Goal: Information Seeking & Learning: Learn about a topic

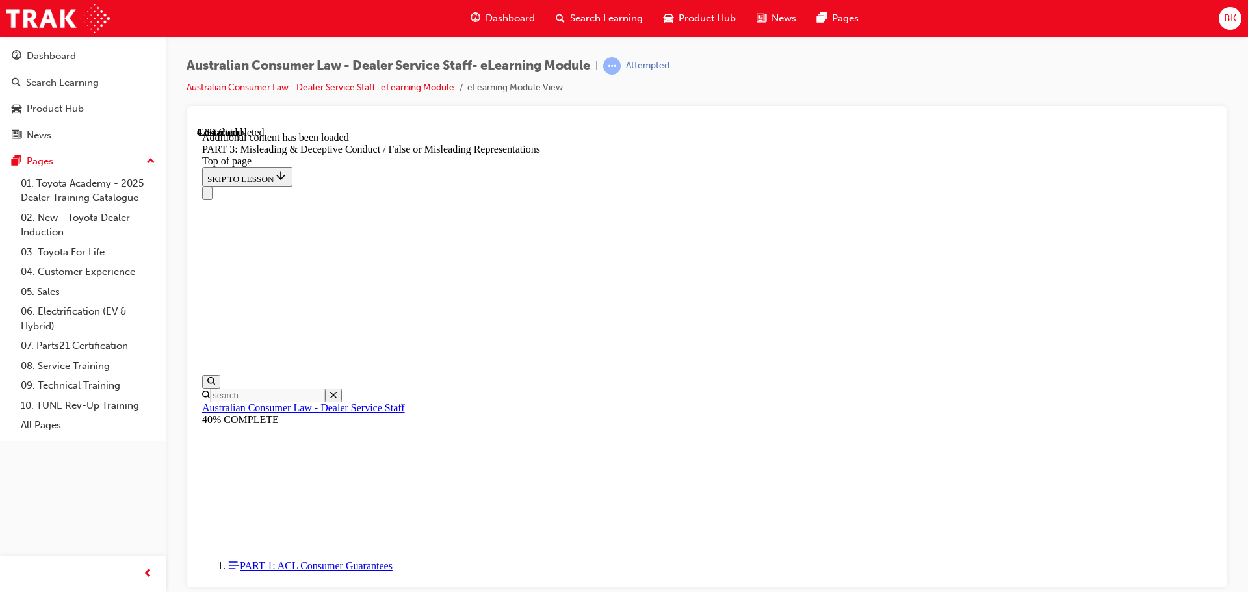
scroll to position [2963, 0]
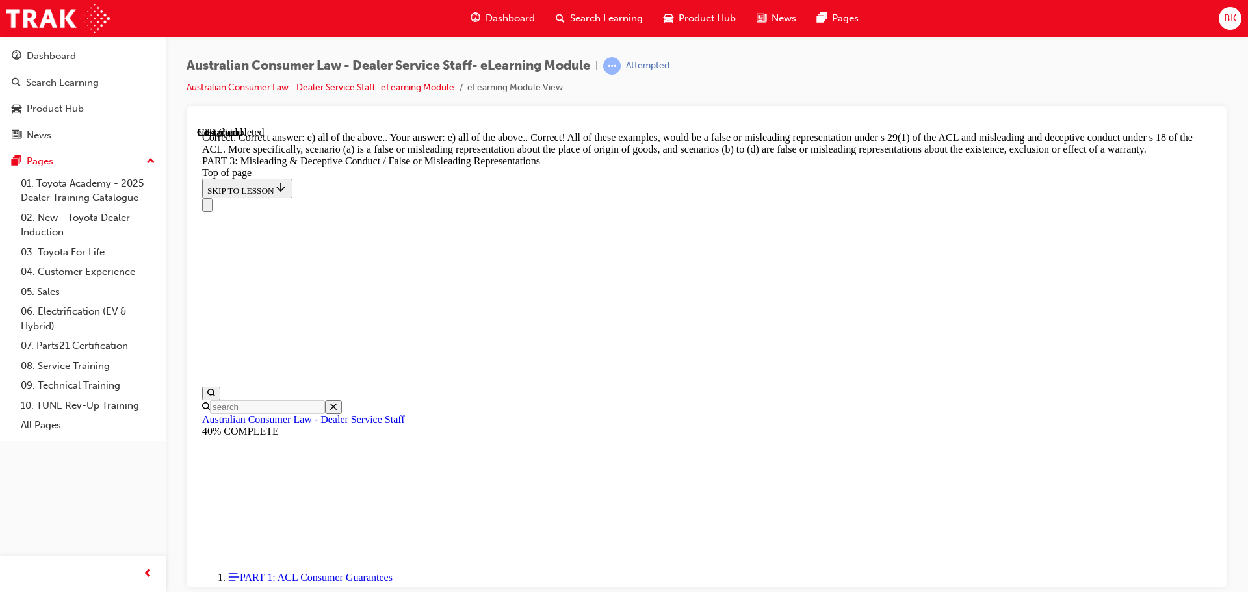
scroll to position [3446, 0]
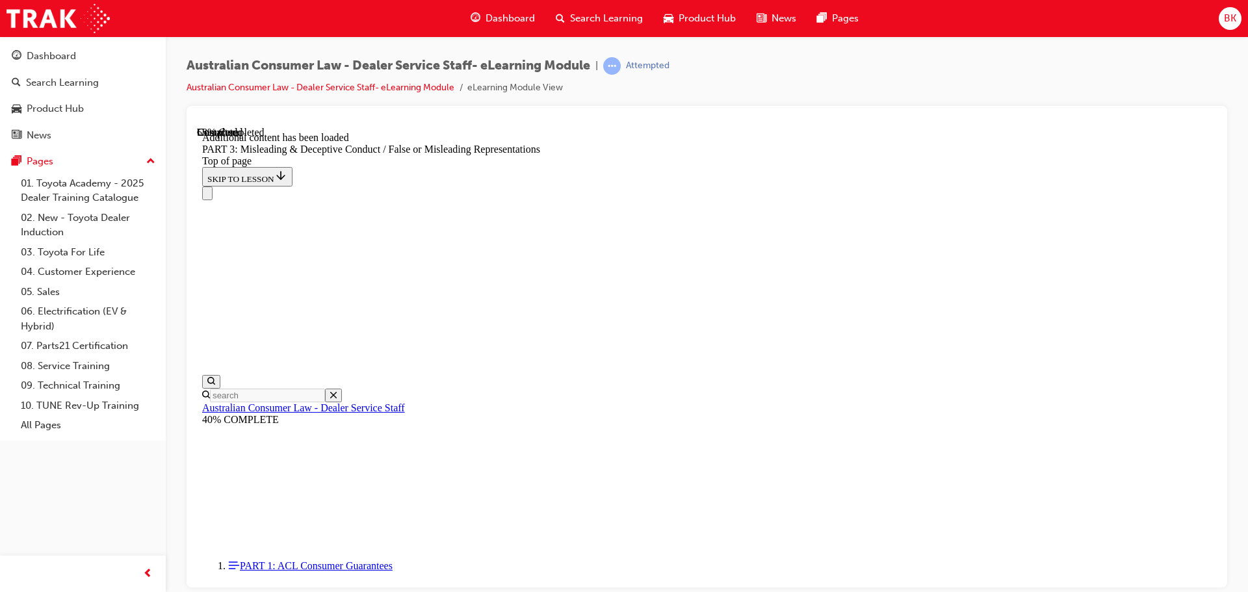
scroll to position [3769, 0]
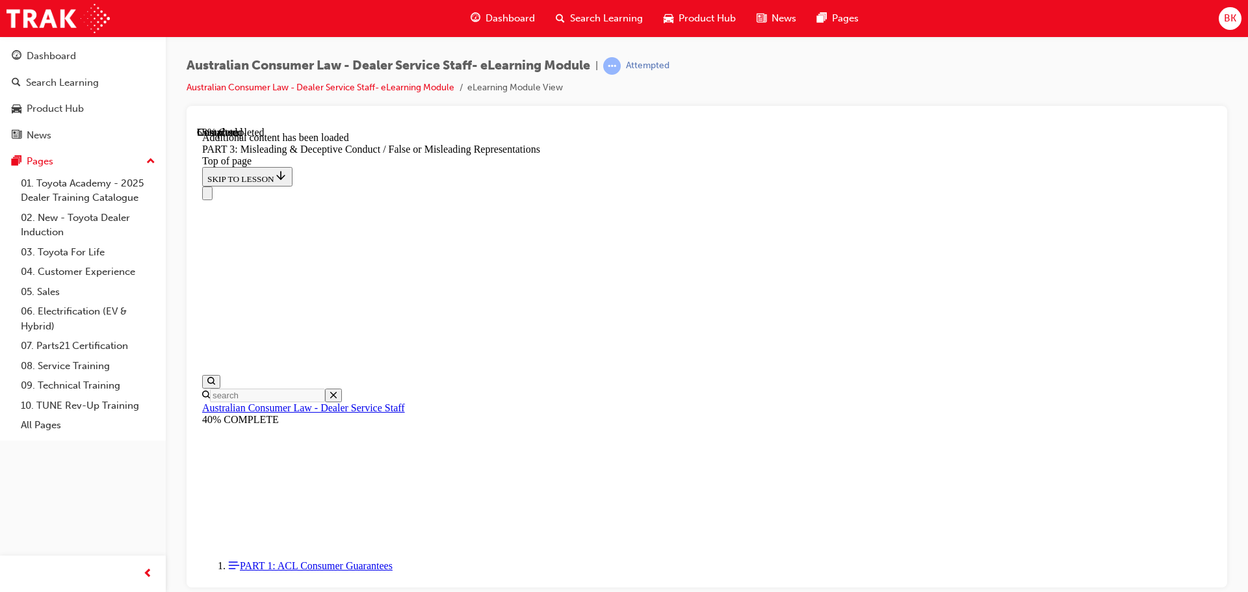
scroll to position [3916, 0]
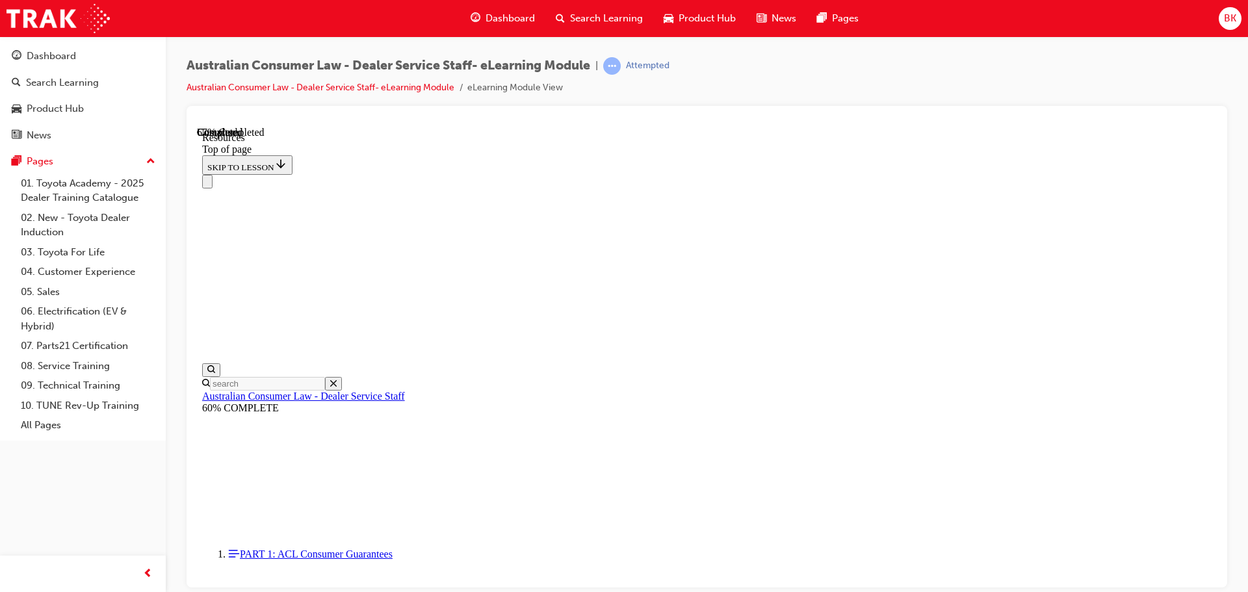
scroll to position [625, 0]
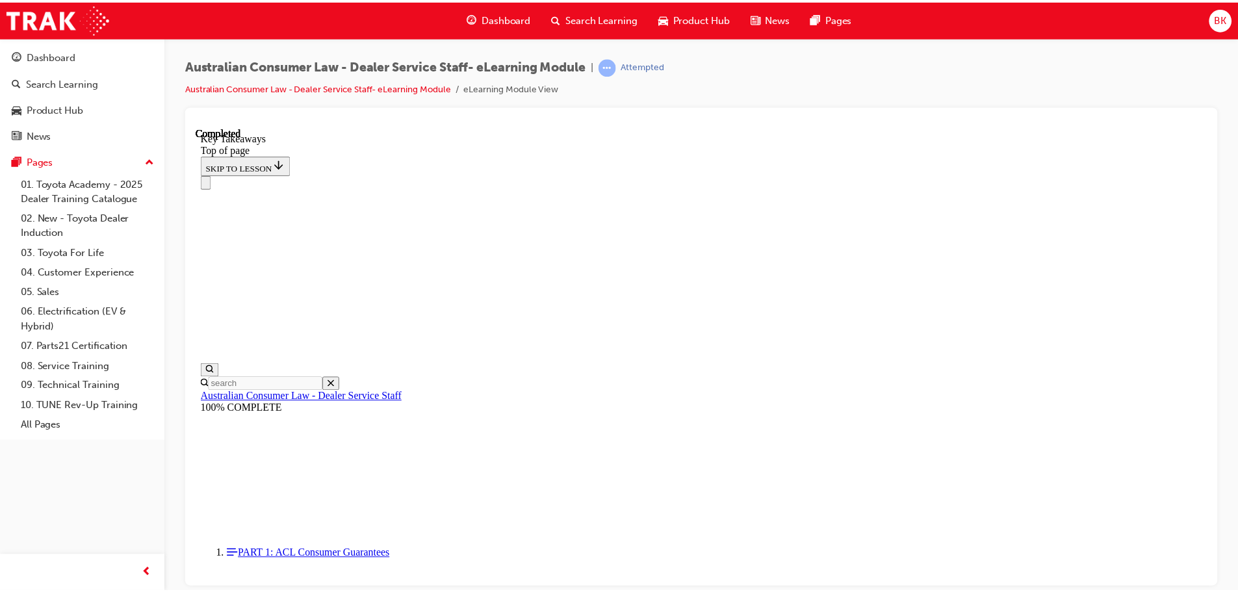
scroll to position [300, 0]
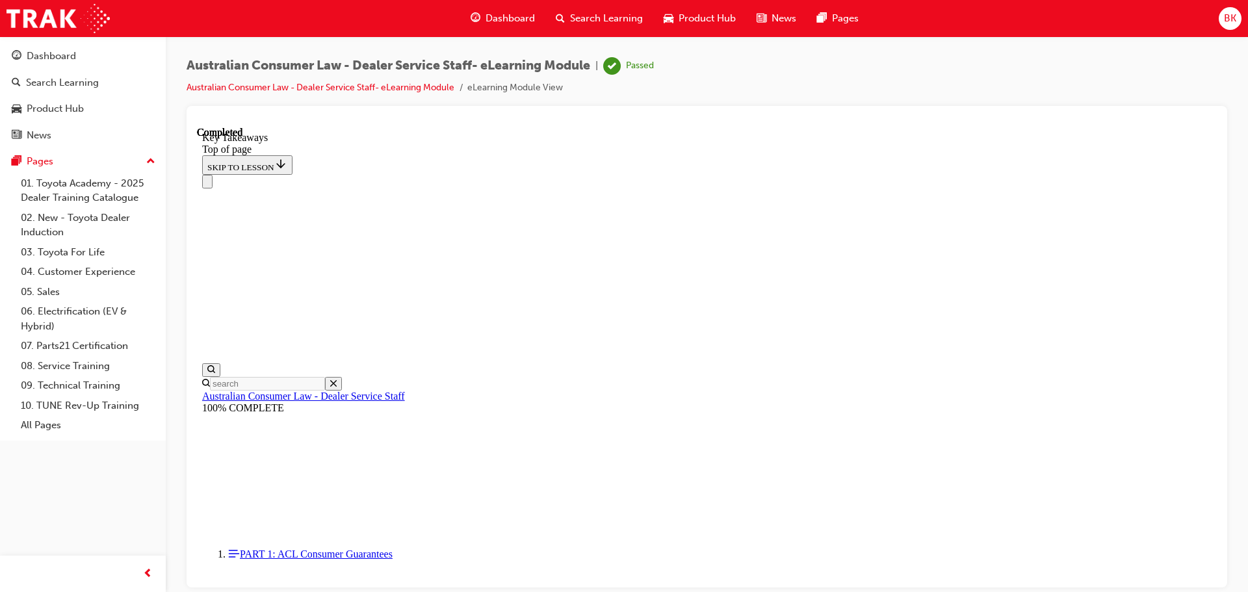
click at [499, 14] on span "Dashboard" at bounding box center [510, 18] width 49 height 15
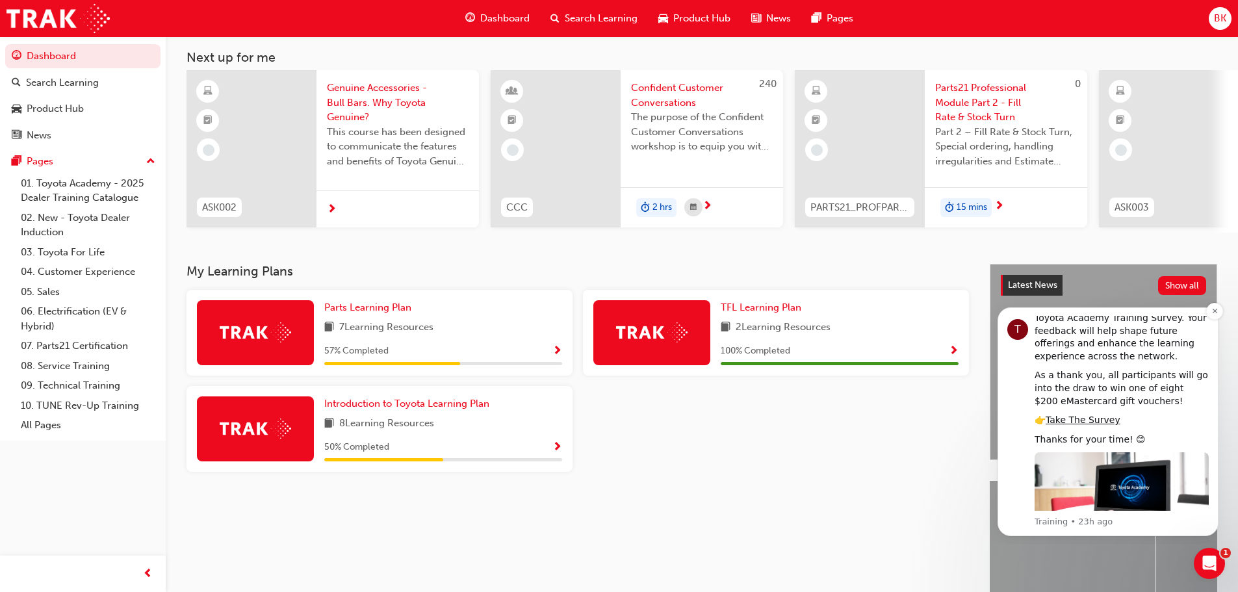
scroll to position [130, 0]
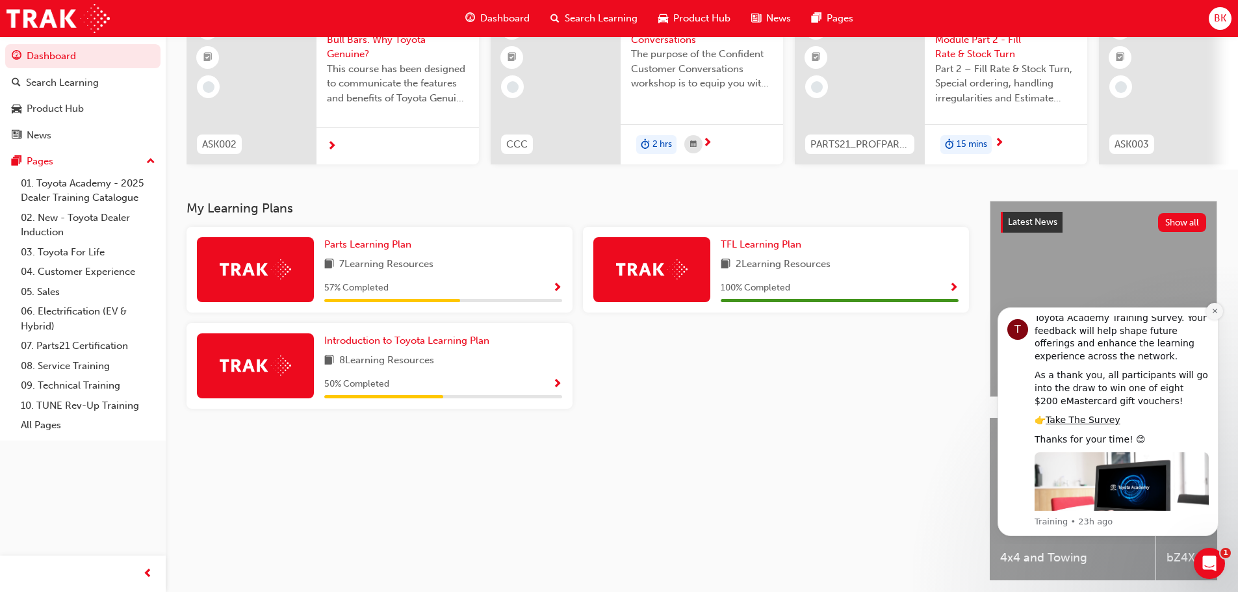
drag, startPoint x: 1213, startPoint y: 313, endPoint x: 2076, endPoint y: 642, distance: 923.9
click at [1213, 313] on icon "Dismiss notification" at bounding box center [1214, 311] width 5 height 5
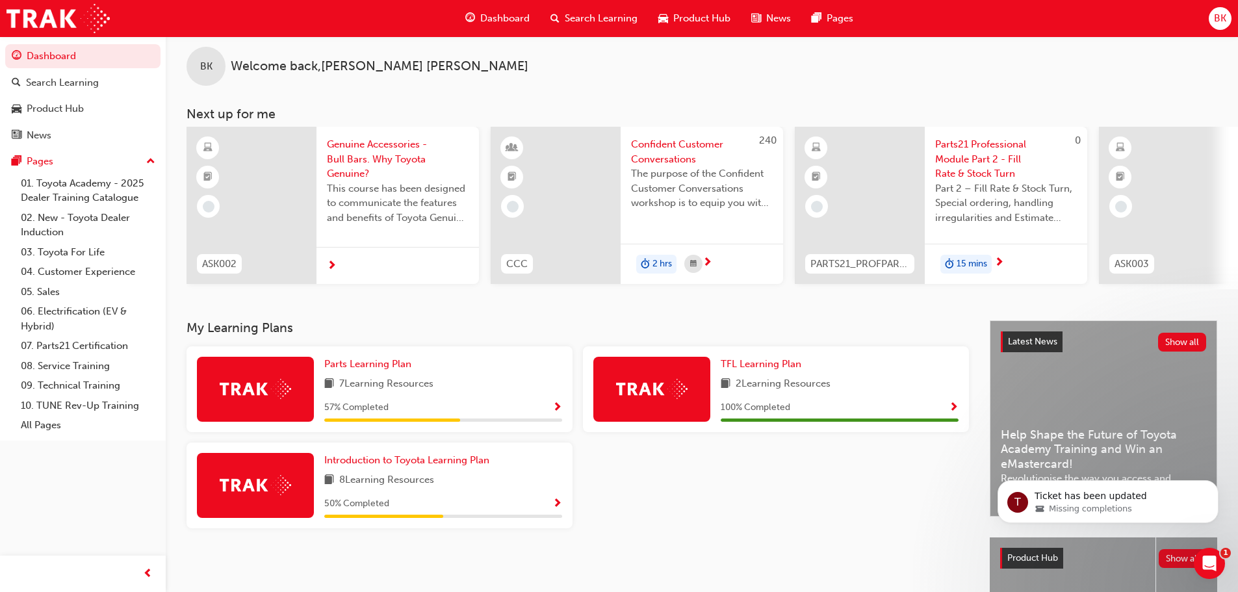
scroll to position [0, 0]
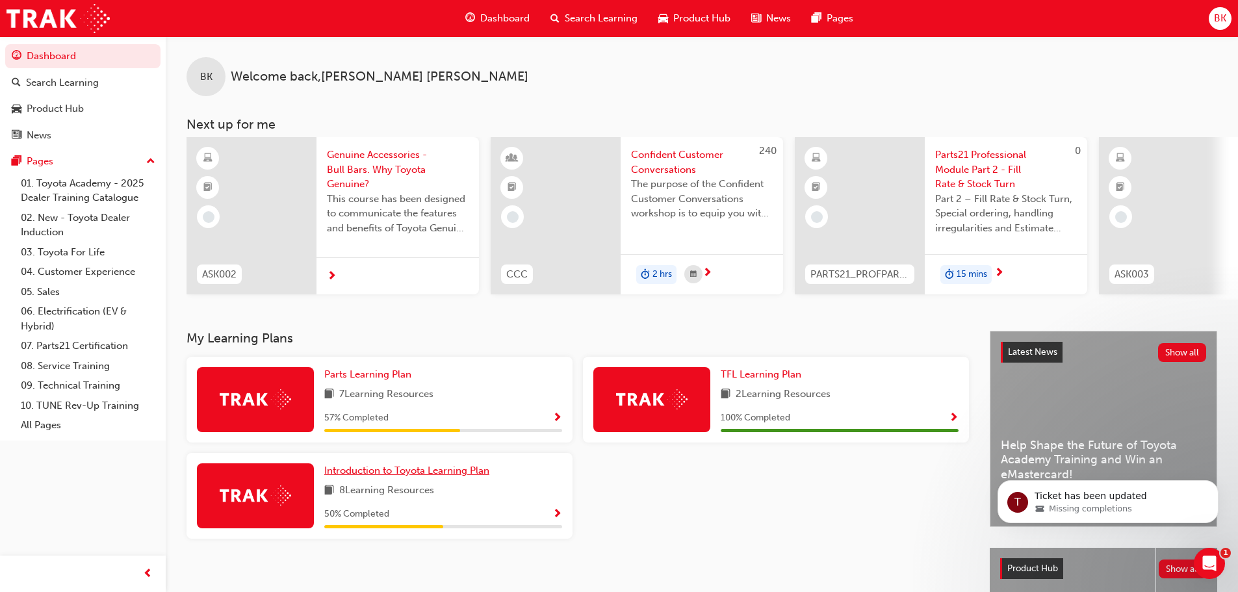
click at [384, 477] on span "Introduction to Toyota Learning Plan" at bounding box center [406, 471] width 165 height 12
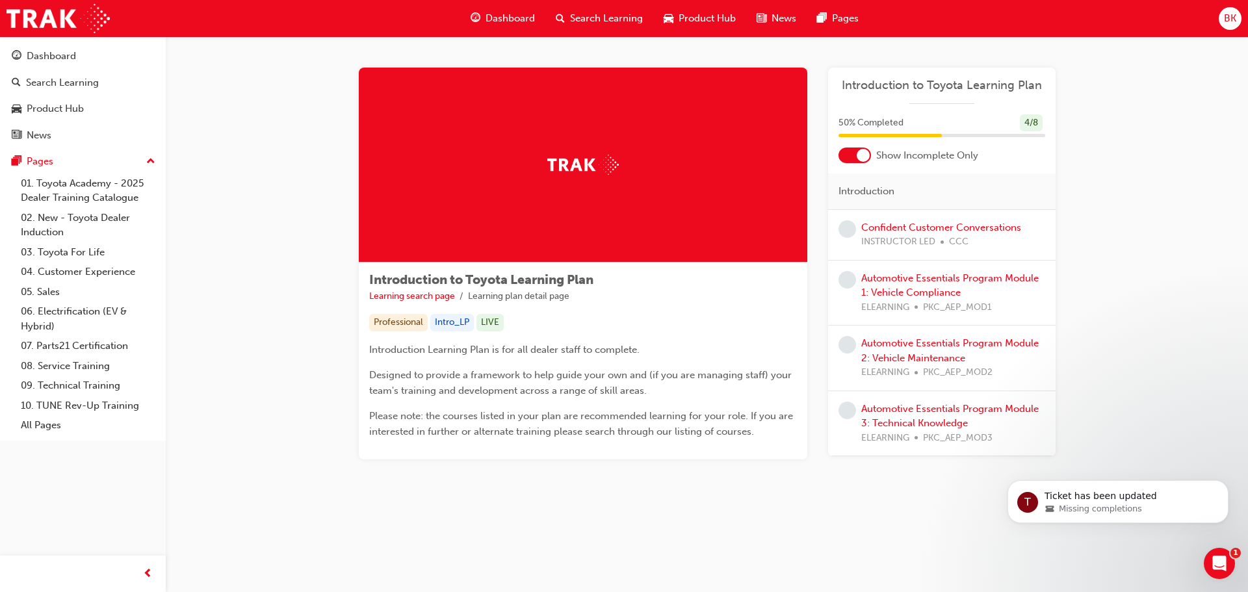
drag, startPoint x: 350, startPoint y: 488, endPoint x: 328, endPoint y: 485, distance: 22.3
click at [350, 489] on div "Introduction to Toyota Learning Plan Learning search page Learning plan detail …" at bounding box center [707, 285] width 739 height 434
click at [902, 287] on link "Automotive Essentials Program Module 1: Vehicle Compliance" at bounding box center [949, 285] width 177 height 27
